Goal: Navigation & Orientation: Find specific page/section

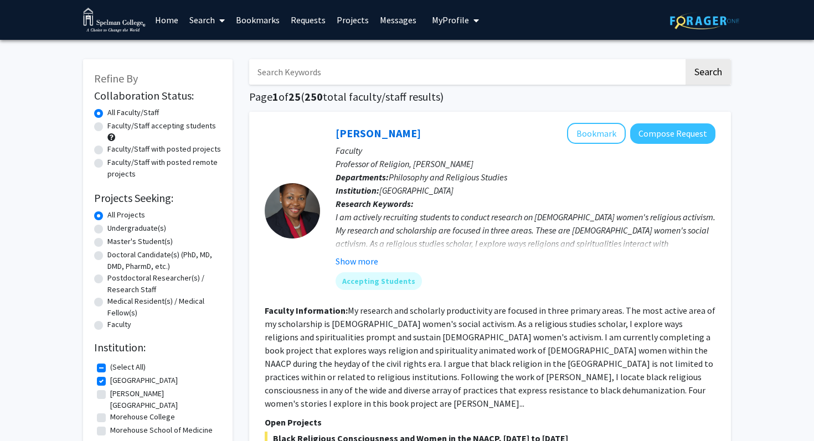
click at [357, 80] on input "Search Keywords" at bounding box center [466, 71] width 435 height 25
click at [454, 25] on span "My Profile" at bounding box center [450, 19] width 37 height 11
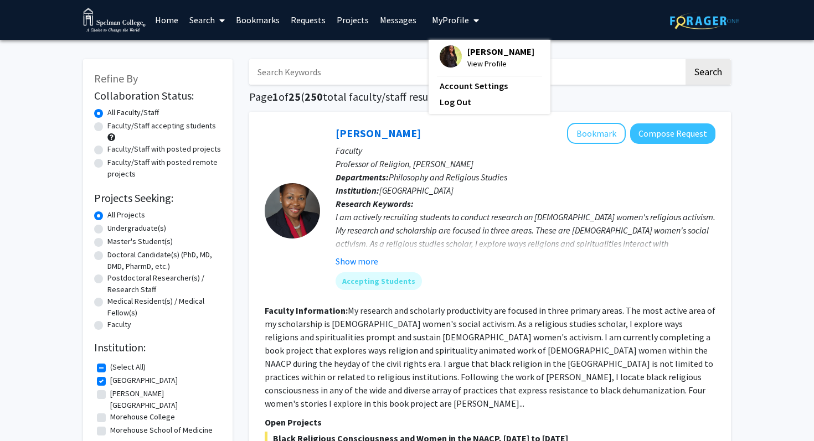
click at [476, 65] on span "View Profile" at bounding box center [500, 64] width 67 height 12
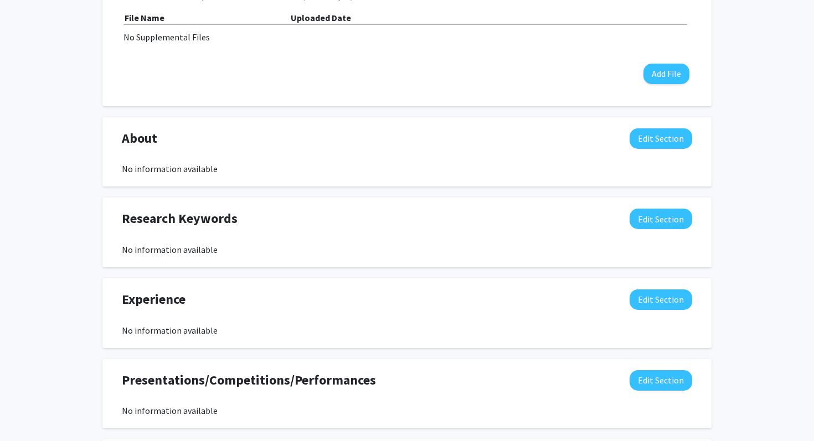
scroll to position [381, 0]
click at [667, 221] on button "Edit Section" at bounding box center [661, 218] width 63 height 20
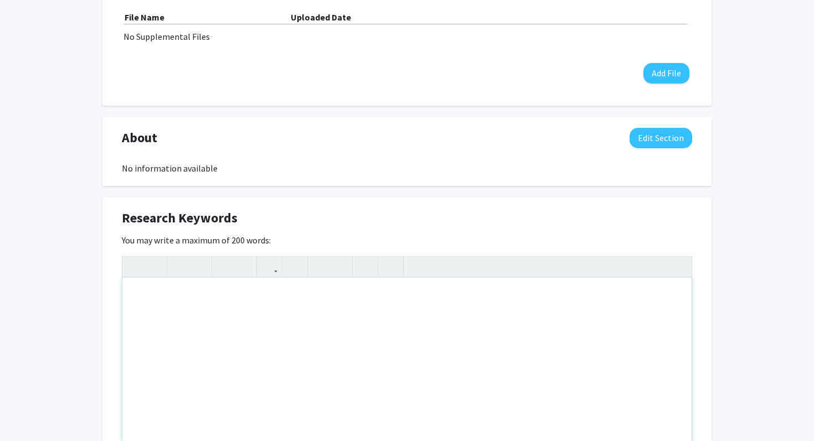
click at [180, 355] on div "Note to users with screen readers: Please deactivate our accessibility plugin f…" at bounding box center [406, 361] width 569 height 166
click at [680, 137] on button "Edit Section" at bounding box center [661, 138] width 63 height 20
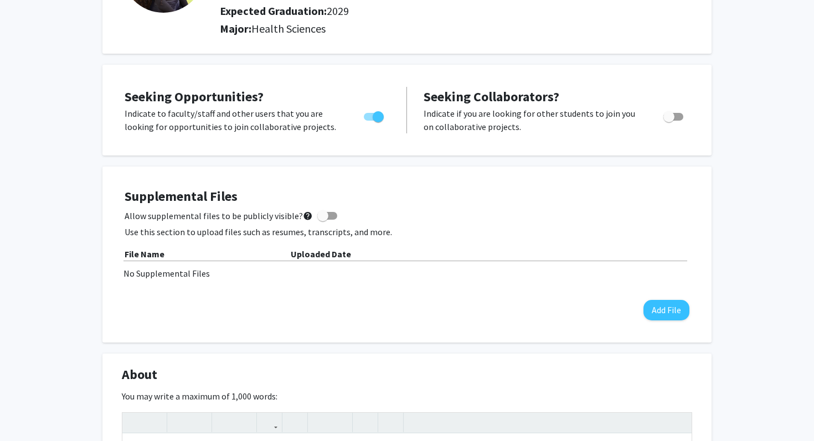
scroll to position [0, 0]
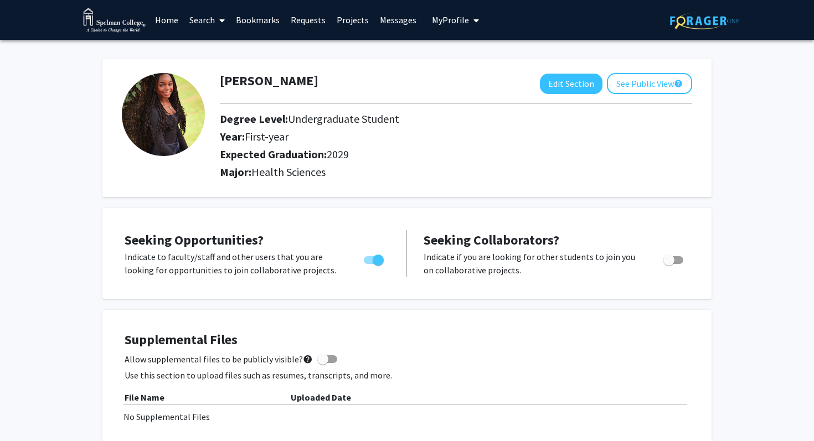
click at [200, 20] on link "Search" at bounding box center [207, 20] width 47 height 39
click at [200, 49] on span "Faculty/Staff" at bounding box center [224, 51] width 81 height 22
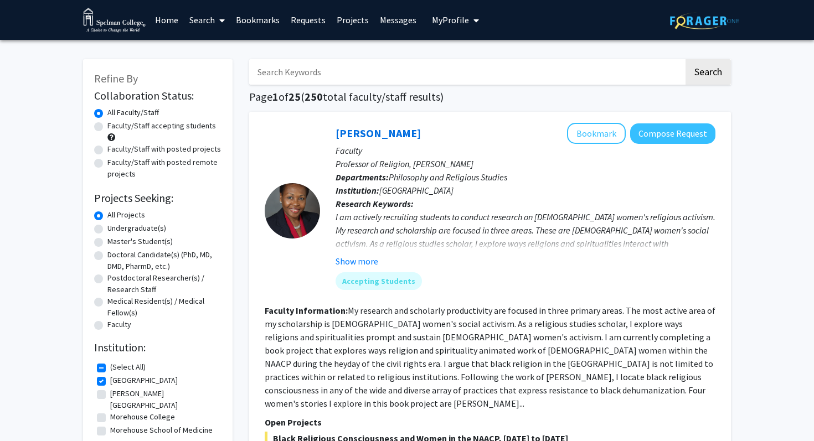
click at [323, 75] on input "Search Keywords" at bounding box center [466, 71] width 435 height 25
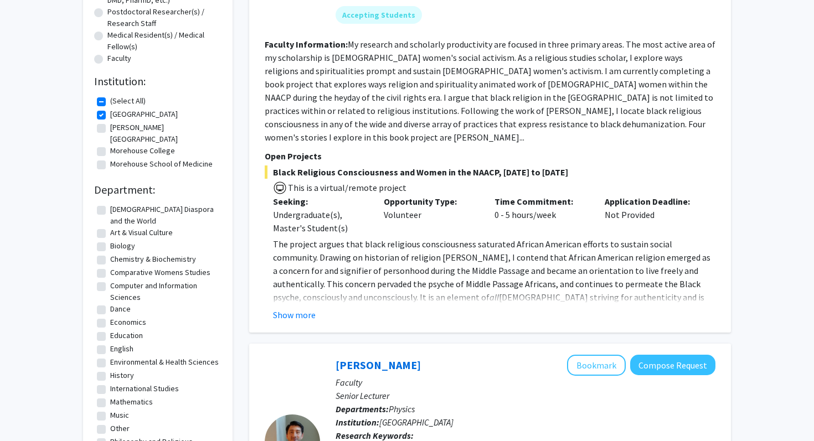
scroll to position [268, 0]
click at [110, 253] on label "Chemistry & Biochemistry" at bounding box center [153, 259] width 86 height 12
click at [110, 253] on input "Chemistry & Biochemistry" at bounding box center [113, 256] width 7 height 7
checkbox input "true"
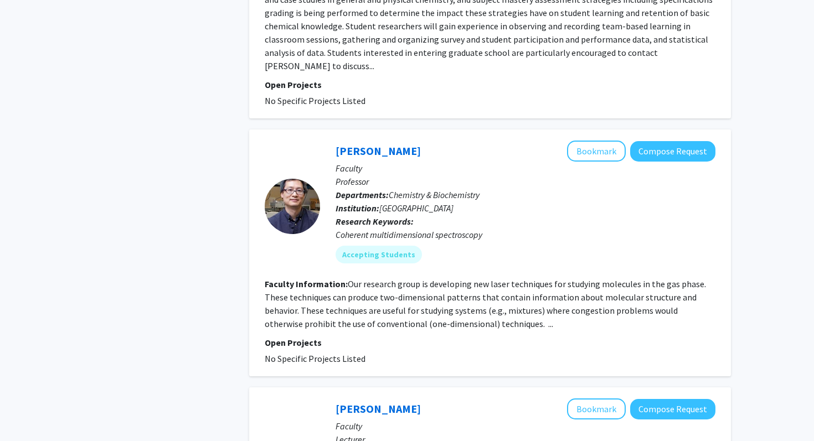
scroll to position [1020, 0]
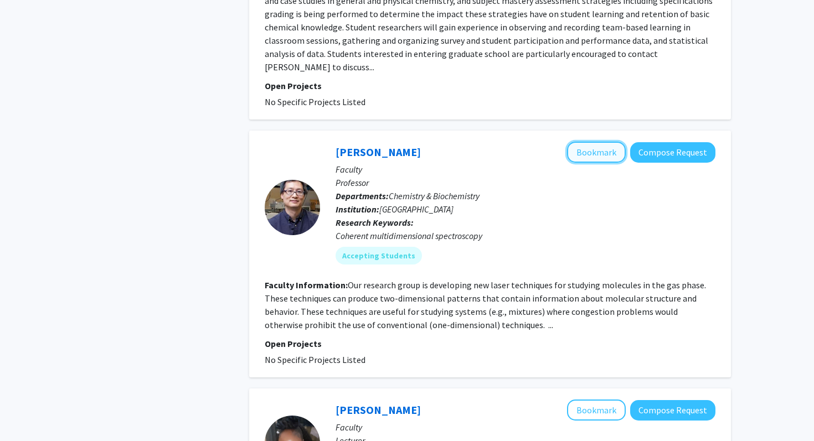
click at [584, 142] on button "Bookmark" at bounding box center [596, 152] width 59 height 21
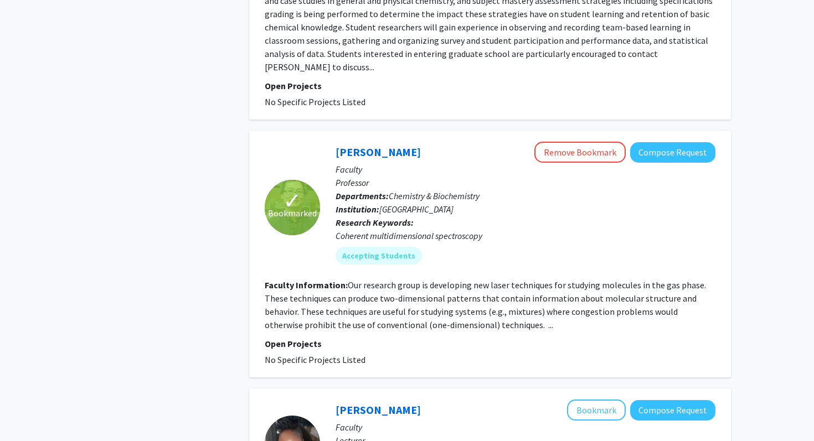
scroll to position [1002, 0]
